Goal: Task Accomplishment & Management: Manage account settings

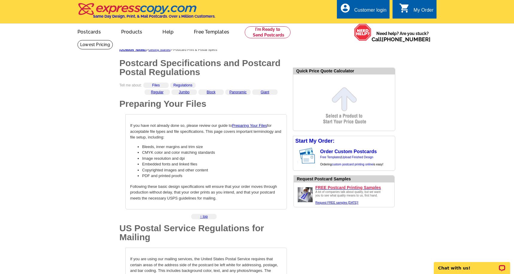
click at [367, 9] on div "Customer login" at bounding box center [370, 11] width 32 height 8
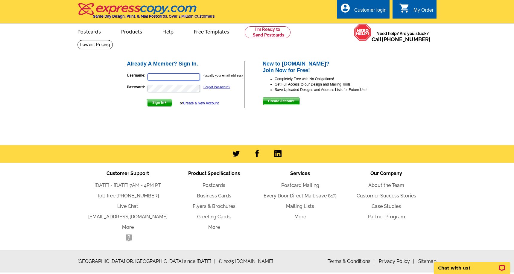
click at [166, 77] on input "Username:" at bounding box center [174, 76] width 52 height 7
type input "[PERSON_NAME][EMAIL_ADDRESS][DOMAIN_NAME]"
click at [157, 103] on span "Sign In" at bounding box center [159, 102] width 25 height 7
